Goal: Information Seeking & Learning: Check status

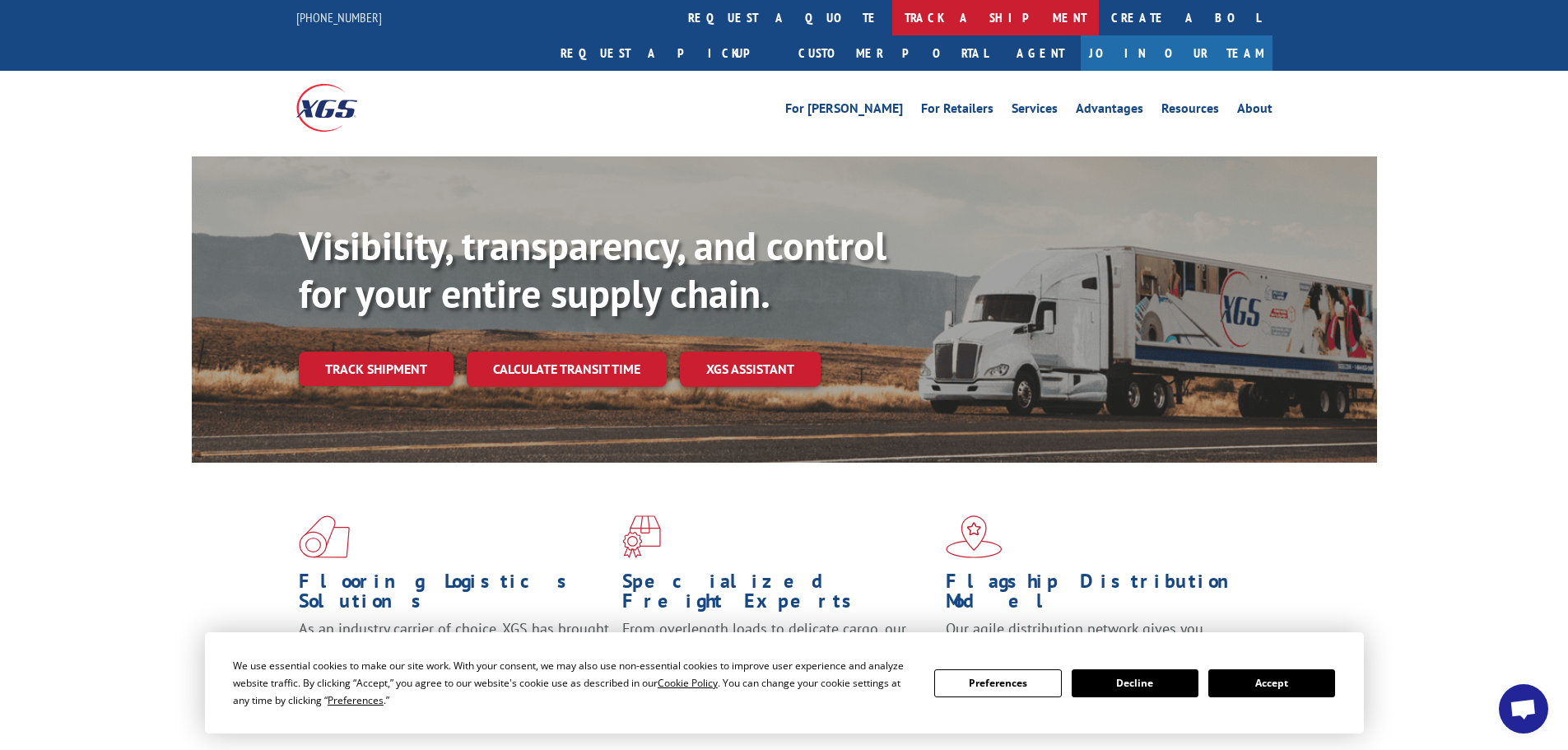
click at [892, 14] on link "track a shipment" at bounding box center [995, 17] width 207 height 36
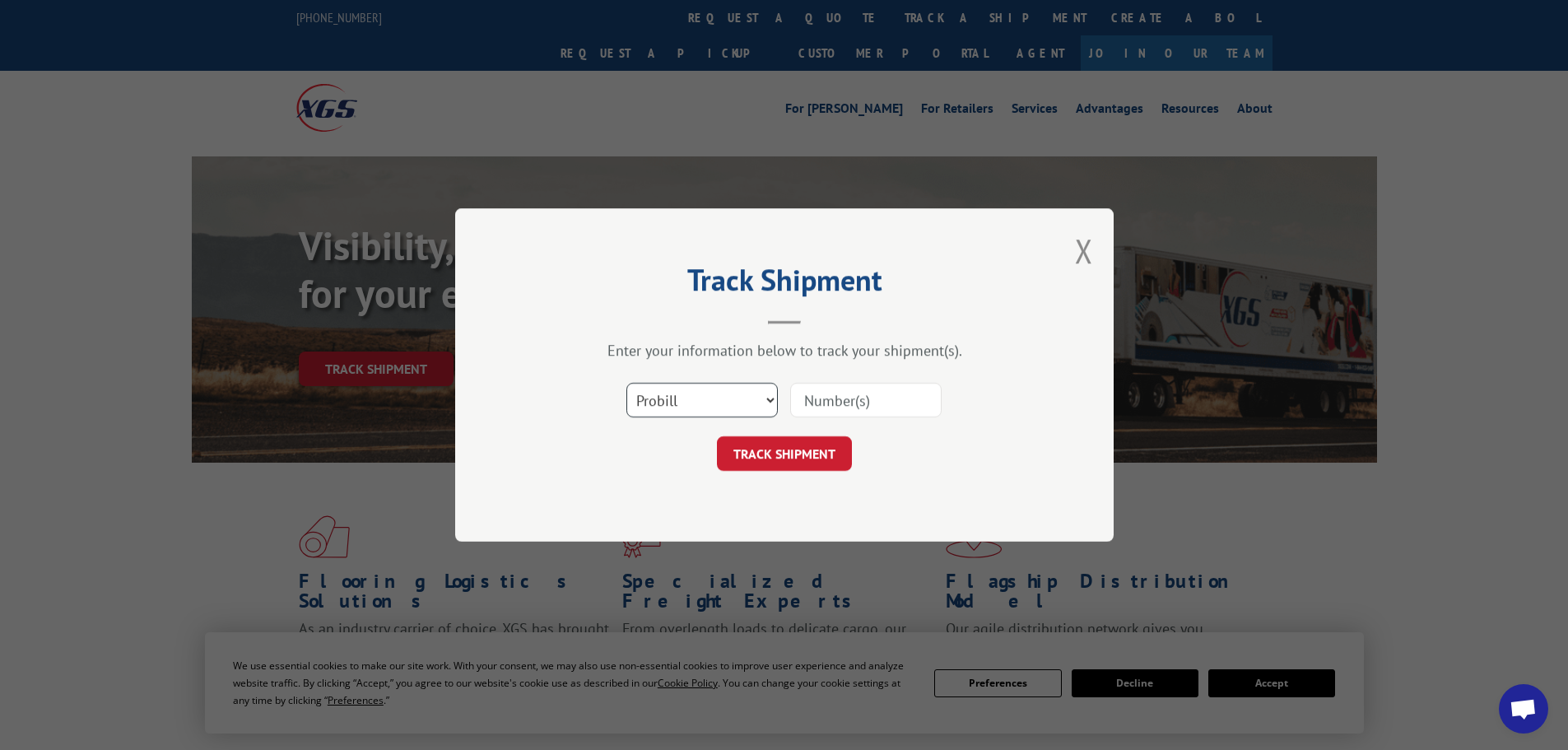
click at [773, 402] on select "Select category... Probill BOL PO" at bounding box center [701, 400] width 152 height 35
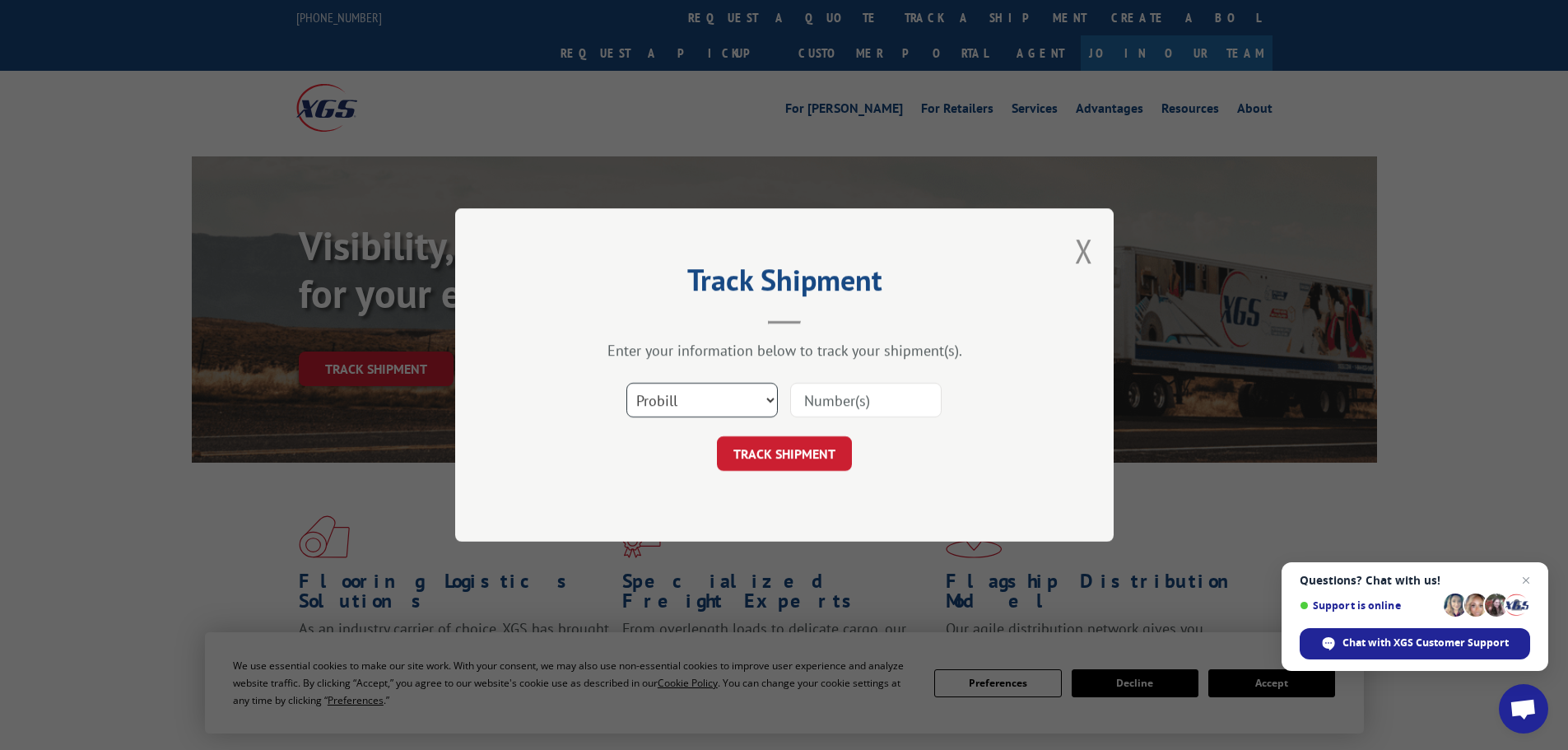
select select "bol"
click at [626, 383] on select "Select category... Probill BOL PO" at bounding box center [701, 400] width 152 height 35
click at [859, 405] on input at bounding box center [866, 400] width 152 height 35
type input "7046160"
drag, startPoint x: 799, startPoint y: 454, endPoint x: 790, endPoint y: 449, distance: 10.3
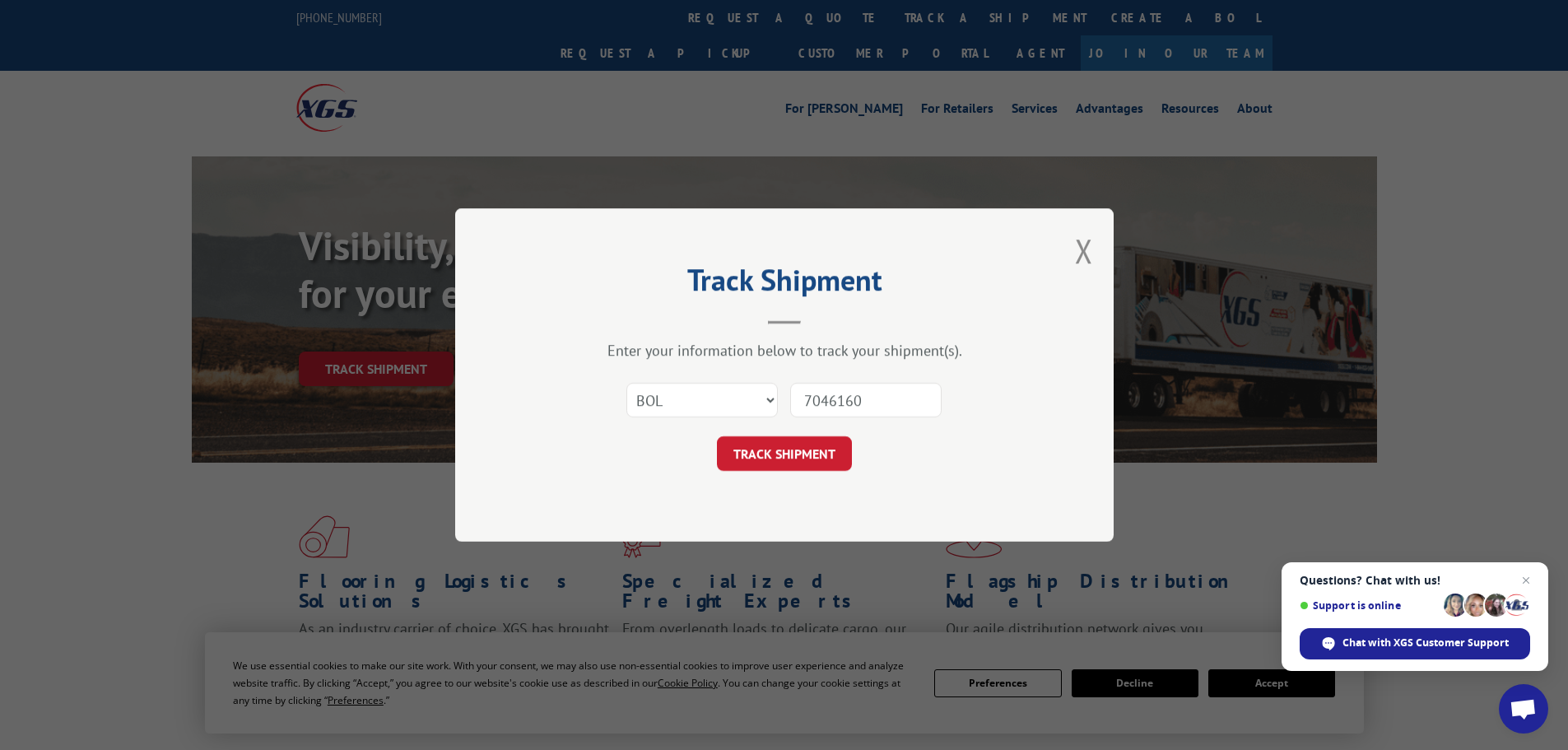
click at [798, 453] on button "TRACK SHIPMENT" at bounding box center [784, 454] width 135 height 35
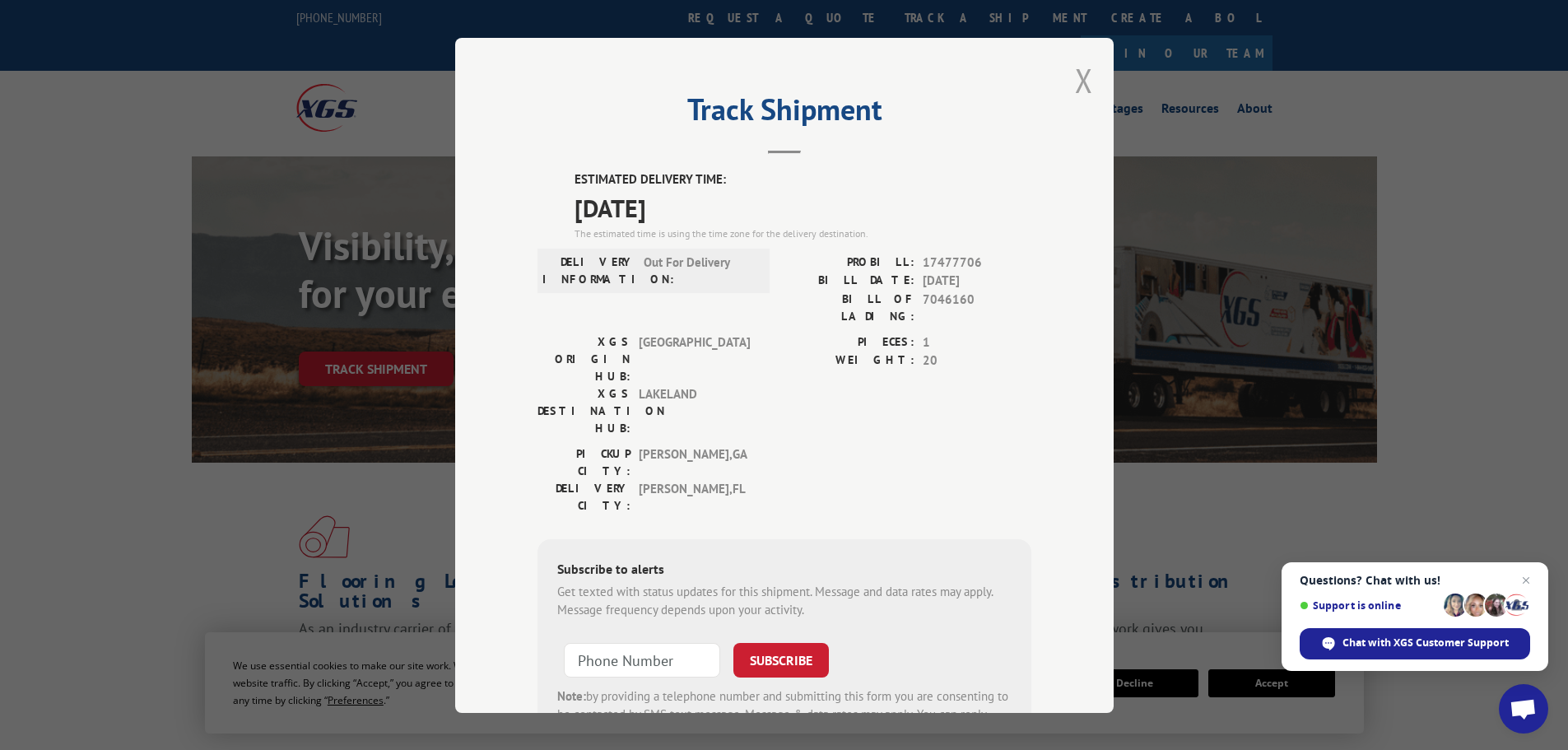
click at [1081, 75] on button "Close modal" at bounding box center [1084, 79] width 18 height 43
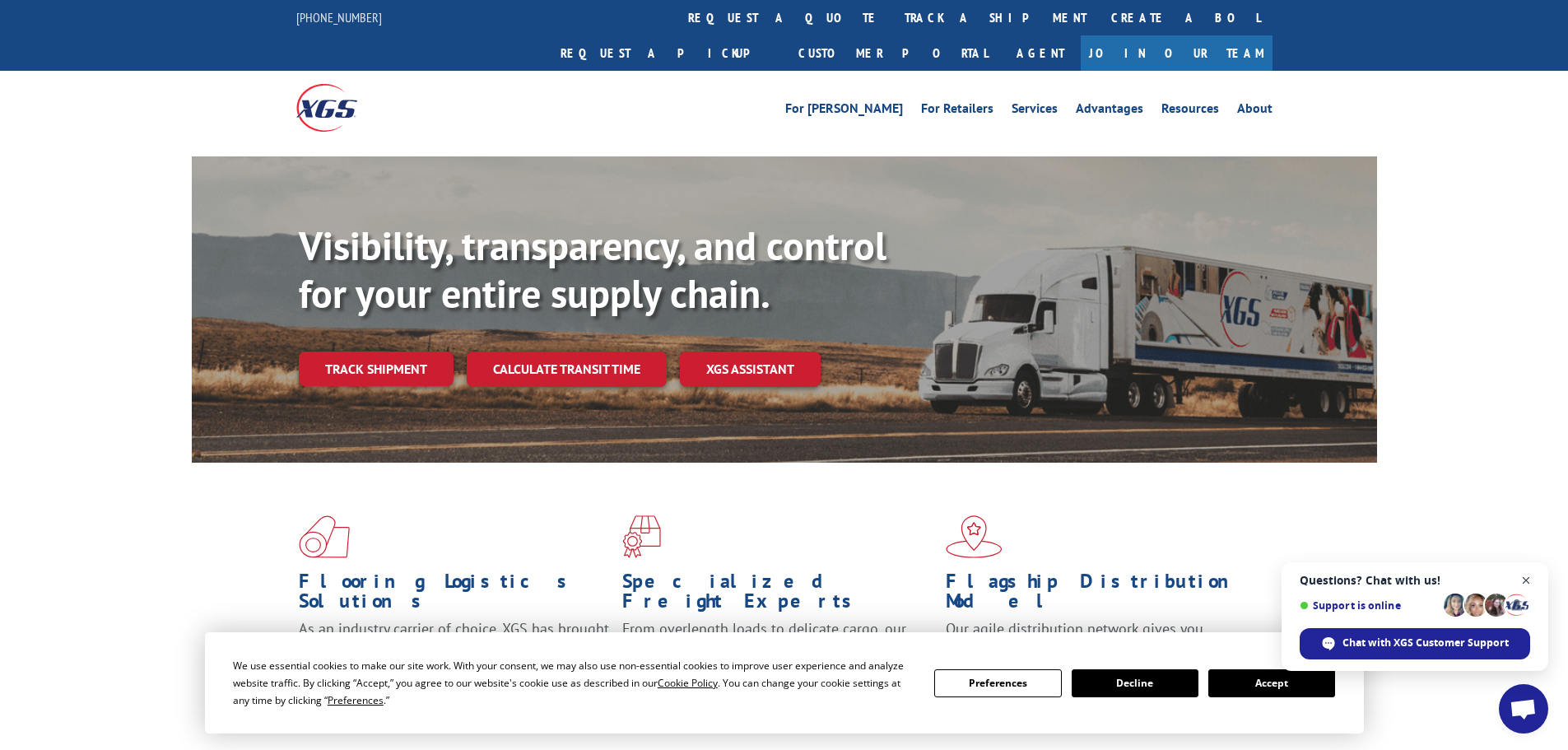
click at [1525, 581] on span "Close chat" at bounding box center [1525, 580] width 20 height 20
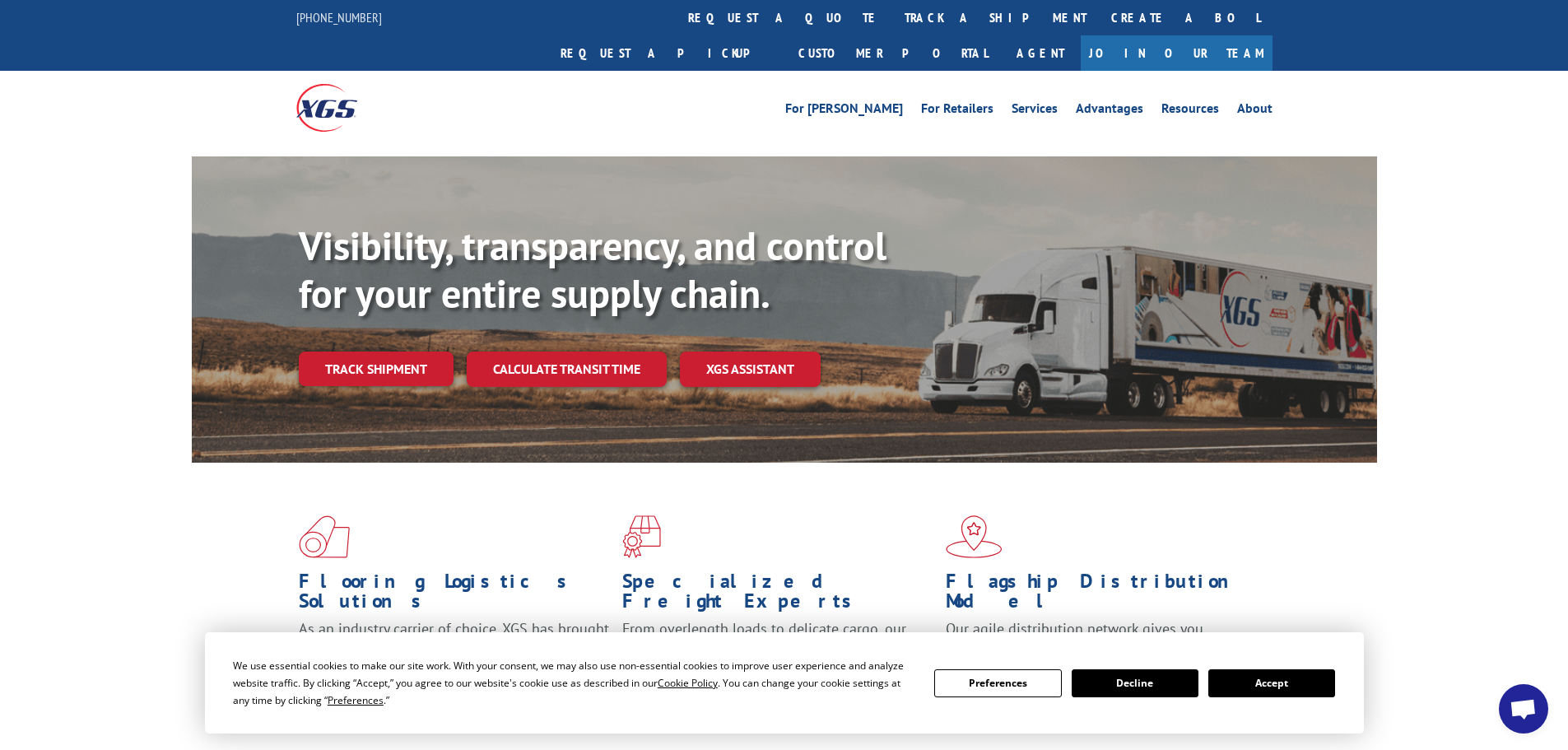
drag, startPoint x: 1149, startPoint y: 683, endPoint x: 1105, endPoint y: 646, distance: 57.5
click at [1149, 683] on button "Decline" at bounding box center [1134, 683] width 127 height 28
